Goal: Book appointment/travel/reservation

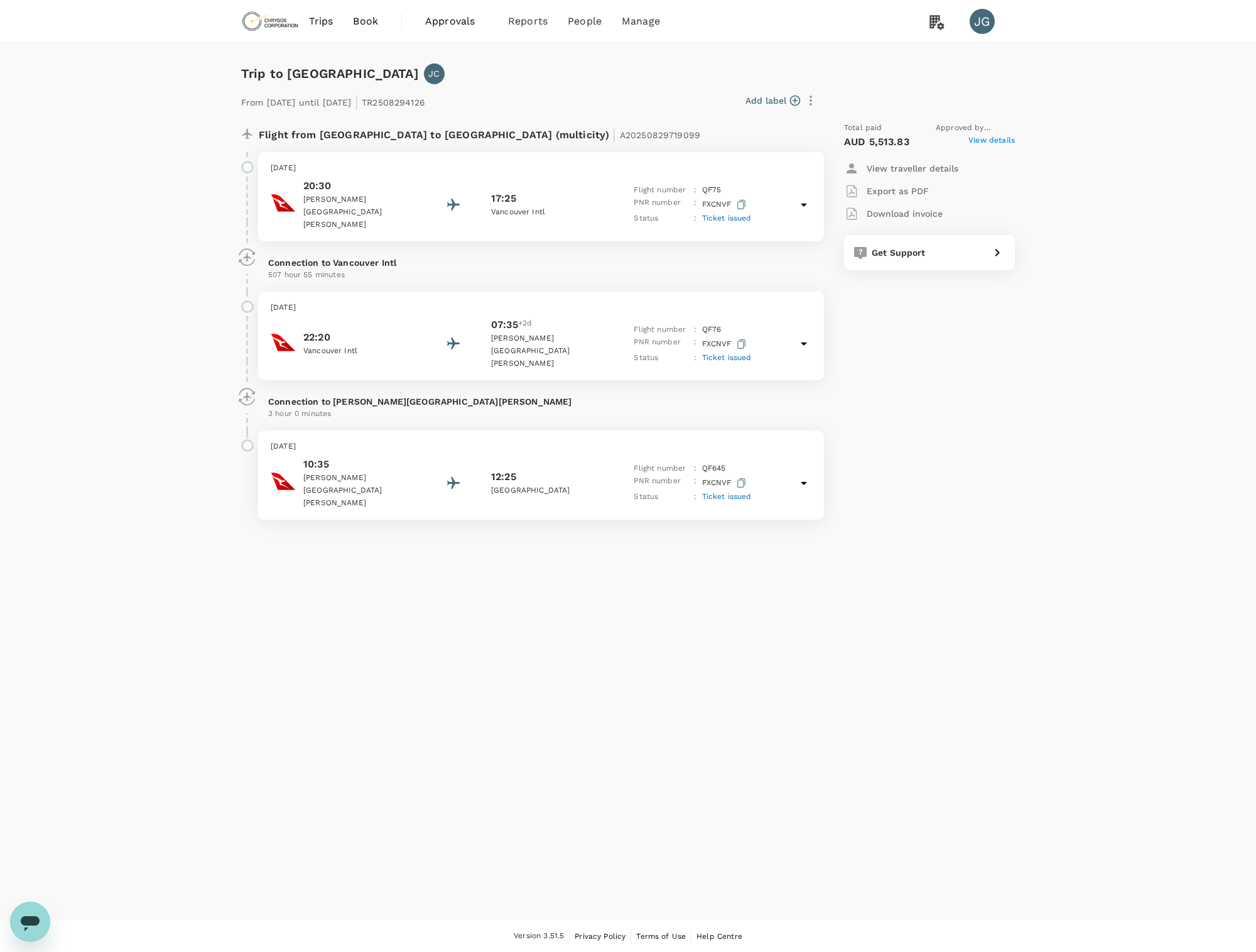
click at [273, 25] on img at bounding box center [270, 21] width 58 height 28
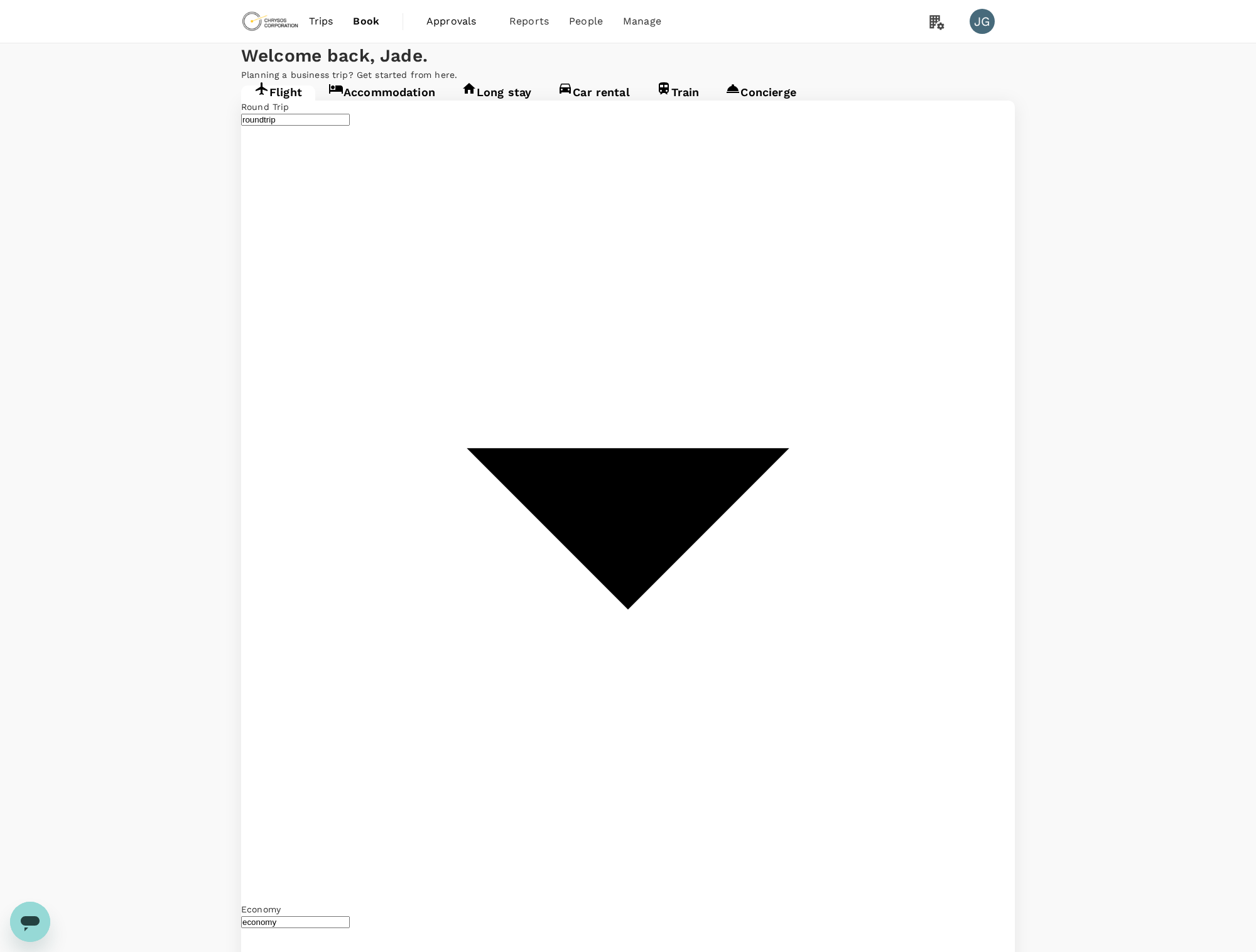
type input "business"
type input "Vancouver Intl (YVR)"
type input "[GEOGRAPHIC_DATA], [GEOGRAPHIC_DATA] (any)"
click at [421, 108] on link "Accommodation" at bounding box center [382, 97] width 133 height 23
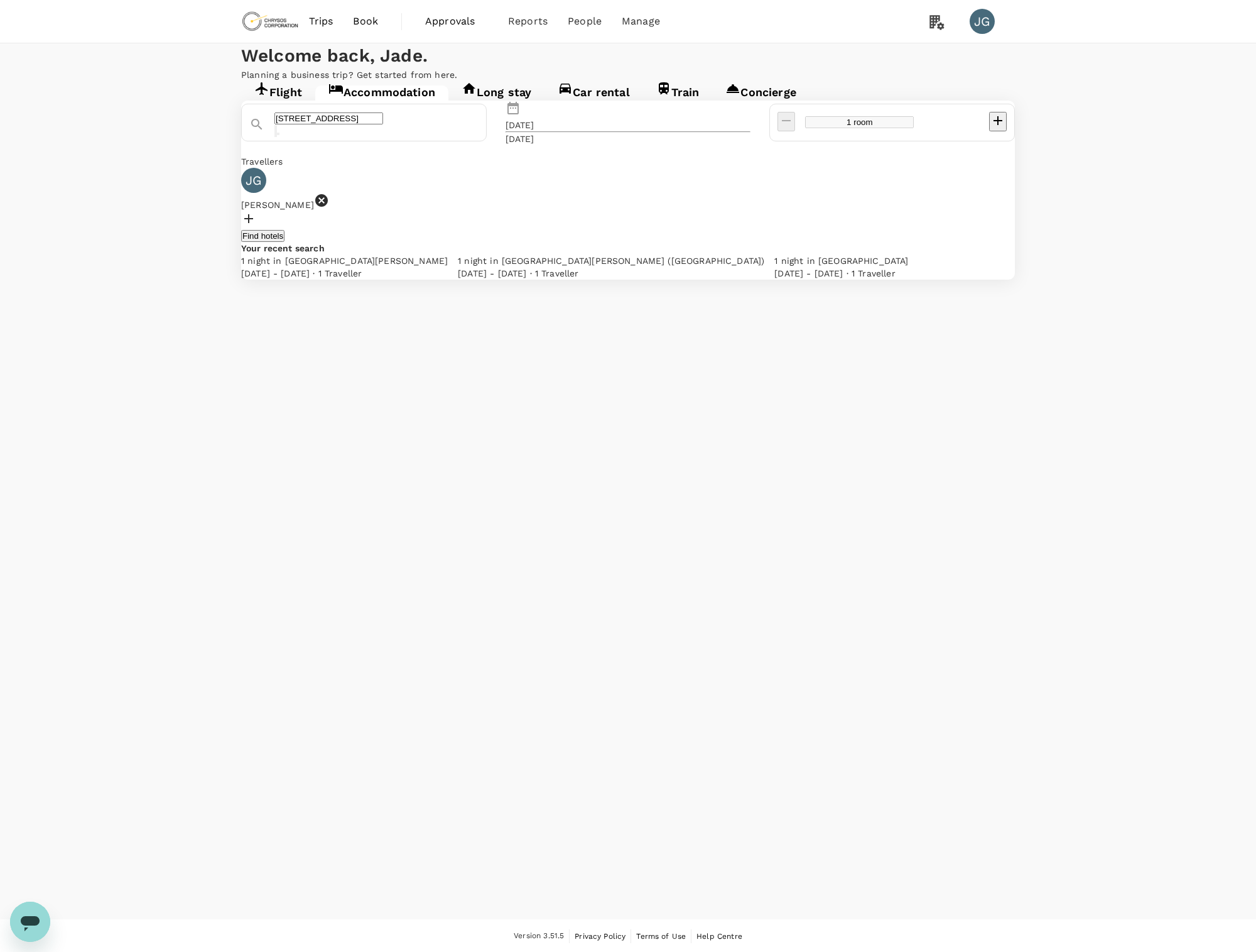
type input "[GEOGRAPHIC_DATA]"
click at [276, 134] on icon "Clear" at bounding box center [276, 134] width 0 height 0
click at [358, 124] on input "downtown [GEOGRAPHIC_DATA]" at bounding box center [329, 118] width 109 height 12
click at [383, 124] on input "[GEOGRAPHIC_DATA]" at bounding box center [329, 118] width 109 height 12
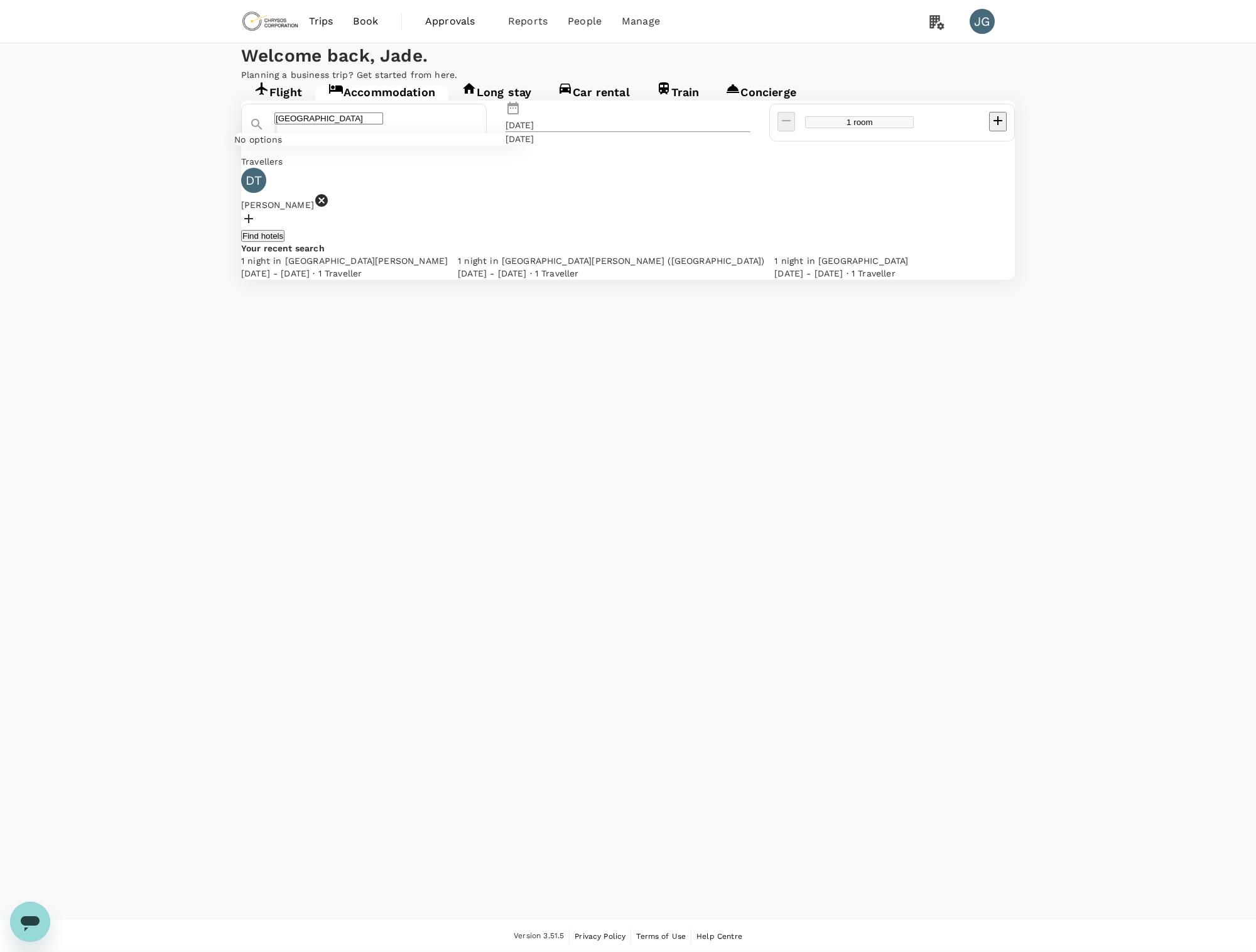
type input "[GEOGRAPHIC_DATA]"
click at [231, 28] on div "Trips Book Approvals 0 Reports People Manage JG" at bounding box center [628, 21] width 804 height 43
drag, startPoint x: 271, startPoint y: 23, endPoint x: 294, endPoint y: 57, distance: 41.0
click at [272, 23] on img at bounding box center [270, 21] width 58 height 28
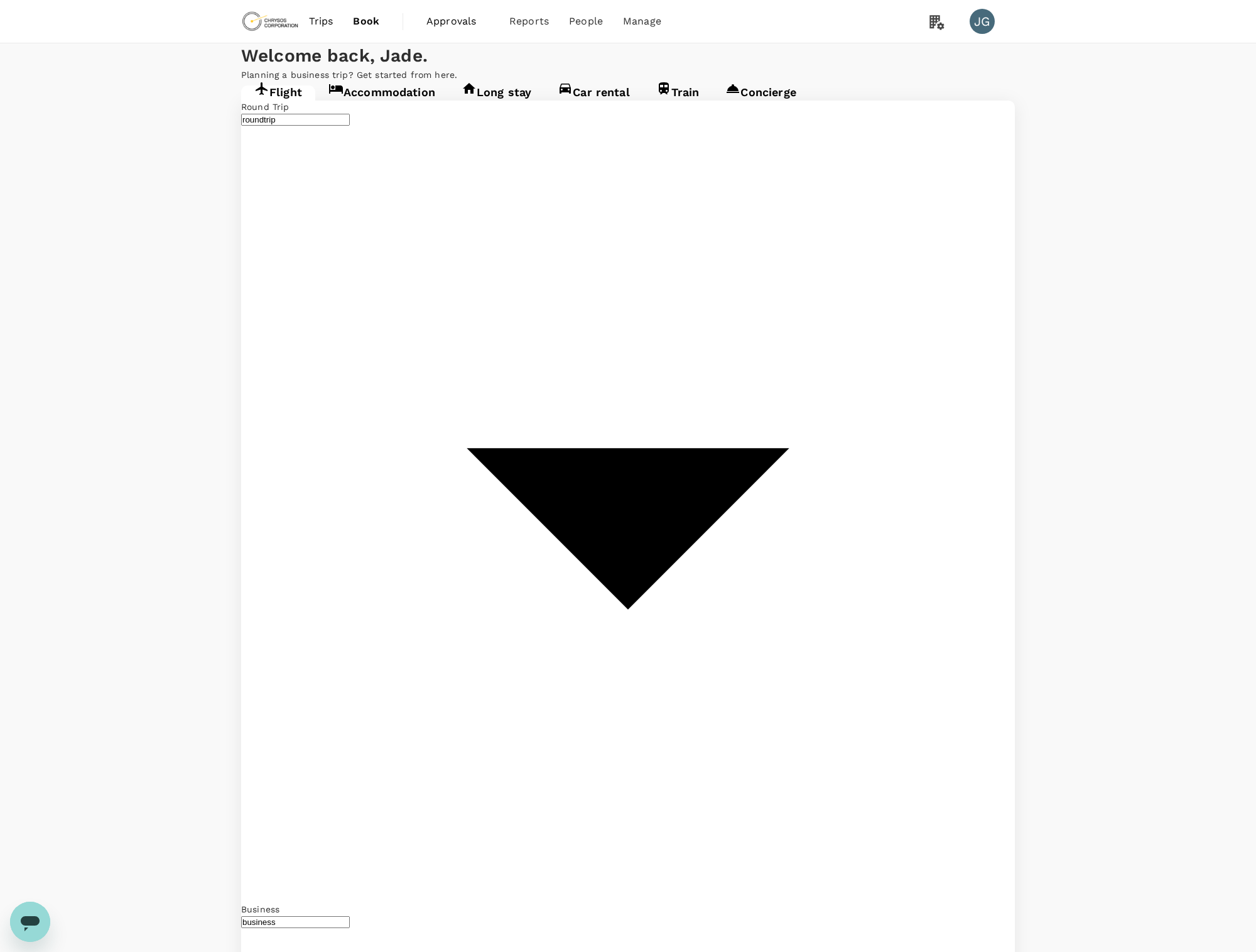
type input "Vancouver Intl (YVR)"
type input "[GEOGRAPHIC_DATA], [GEOGRAPHIC_DATA] (any)"
type input "Vancouver Intl (YVR)"
type input "[GEOGRAPHIC_DATA], [GEOGRAPHIC_DATA] (any)"
type input "Vancouver Intl (YVR)"
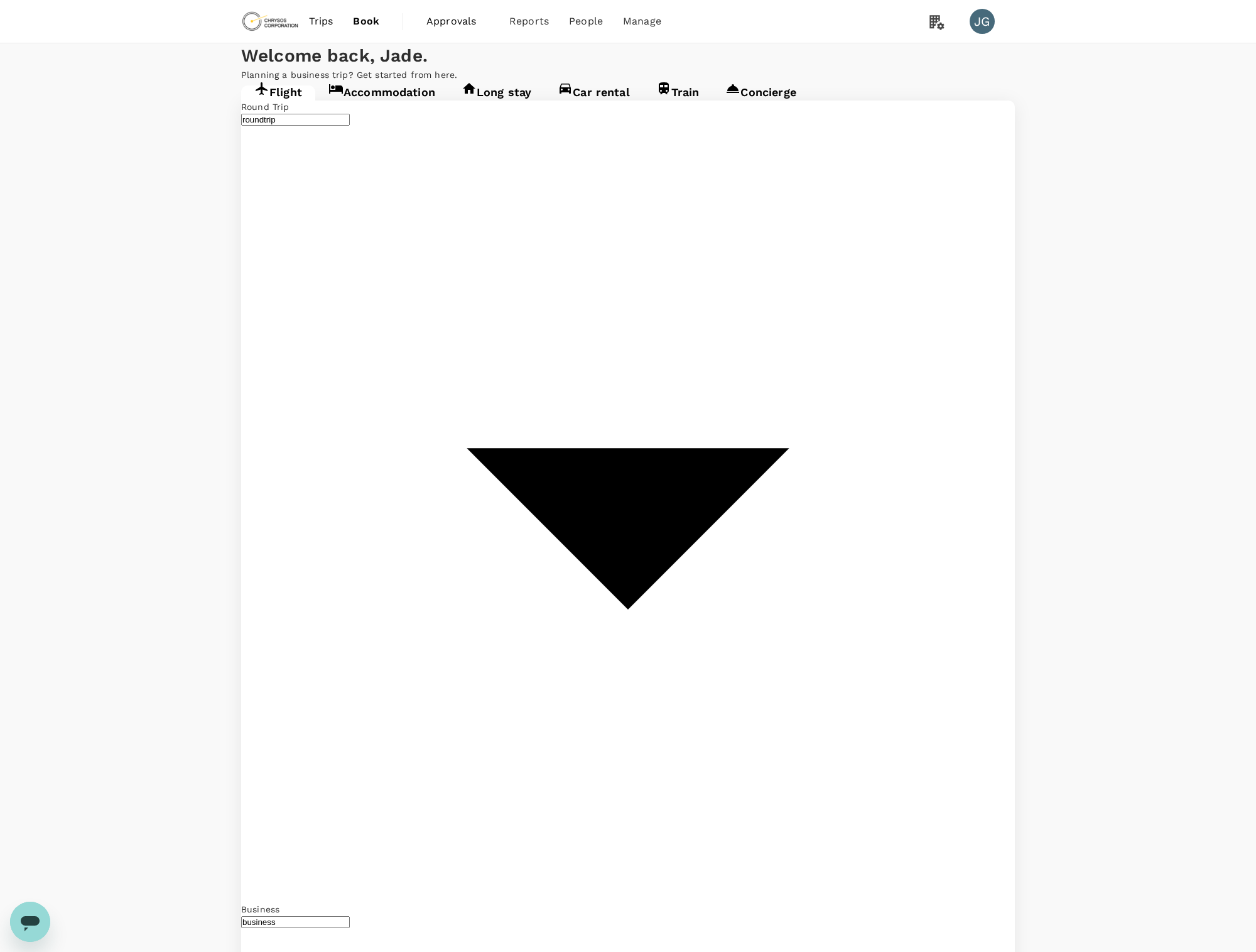
type input "[GEOGRAPHIC_DATA], [GEOGRAPHIC_DATA] (any)"
click at [395, 108] on link "Accommodation" at bounding box center [382, 97] width 133 height 23
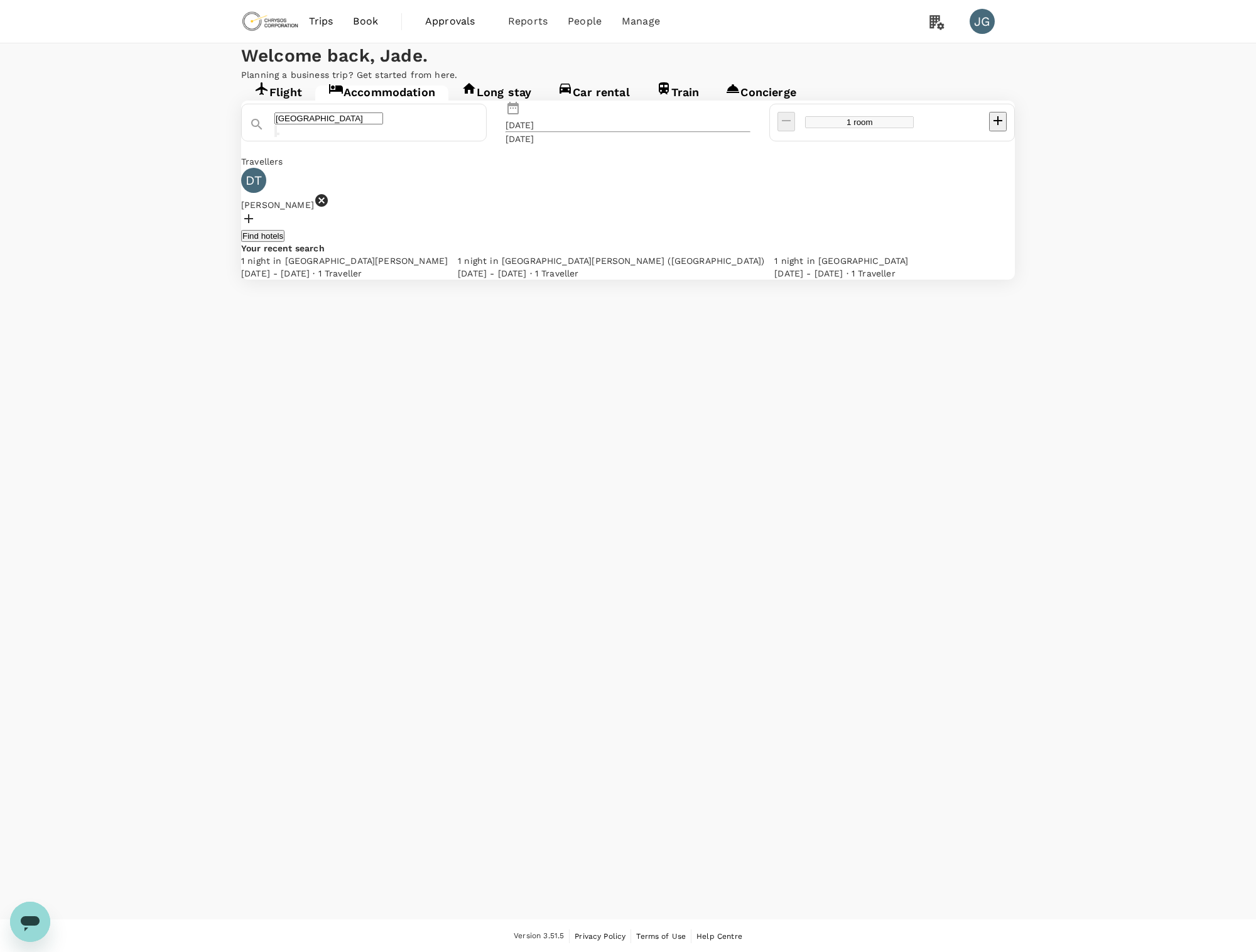
click at [383, 124] on input "[GEOGRAPHIC_DATA]" at bounding box center [329, 118] width 109 height 12
type input "[GEOGRAPHIC_DATA]"
click at [383, 124] on input "[GEOGRAPHIC_DATA]" at bounding box center [329, 118] width 109 height 12
